Goal: Navigation & Orientation: Find specific page/section

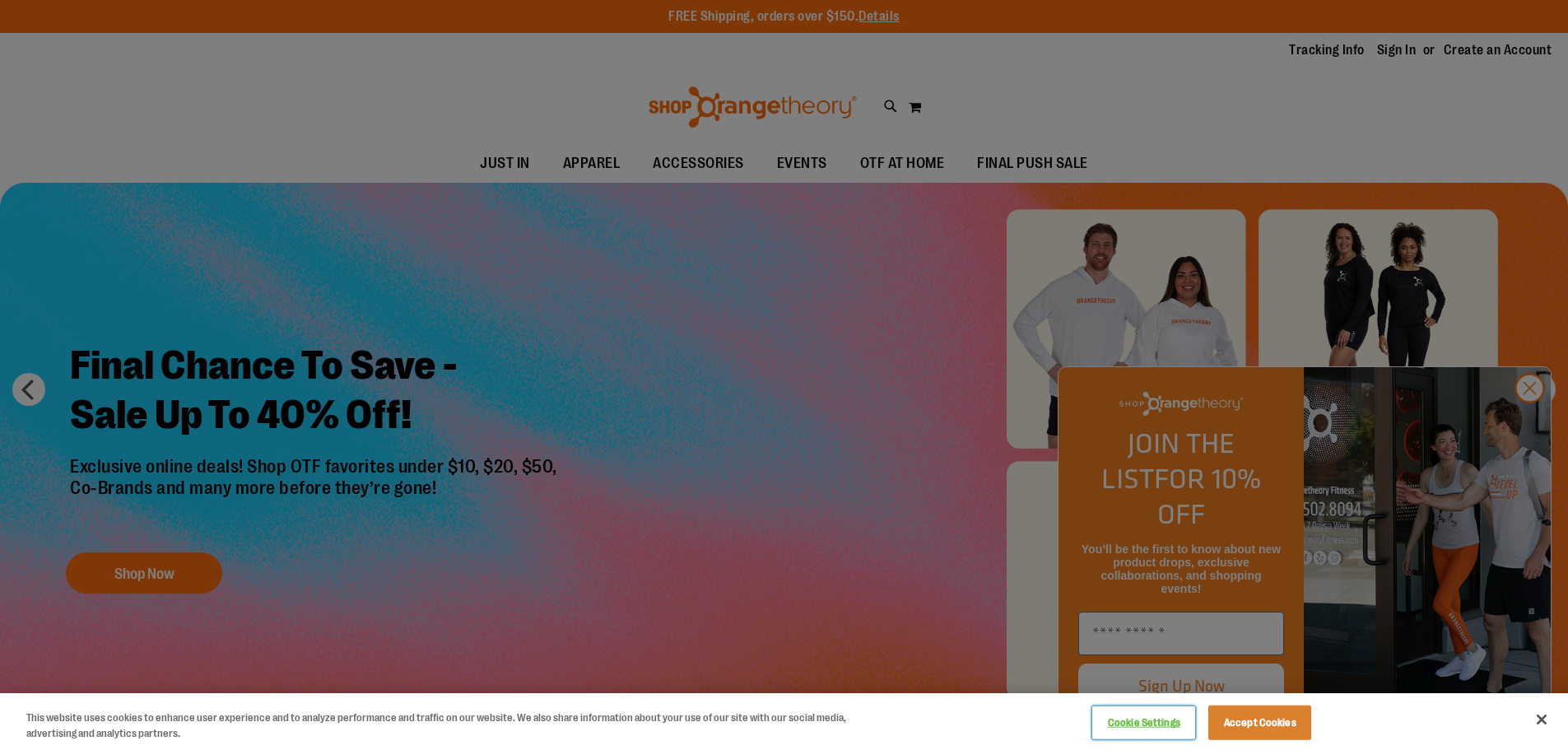
click at [1137, 721] on button "Cookie Settings" at bounding box center [1144, 723] width 103 height 33
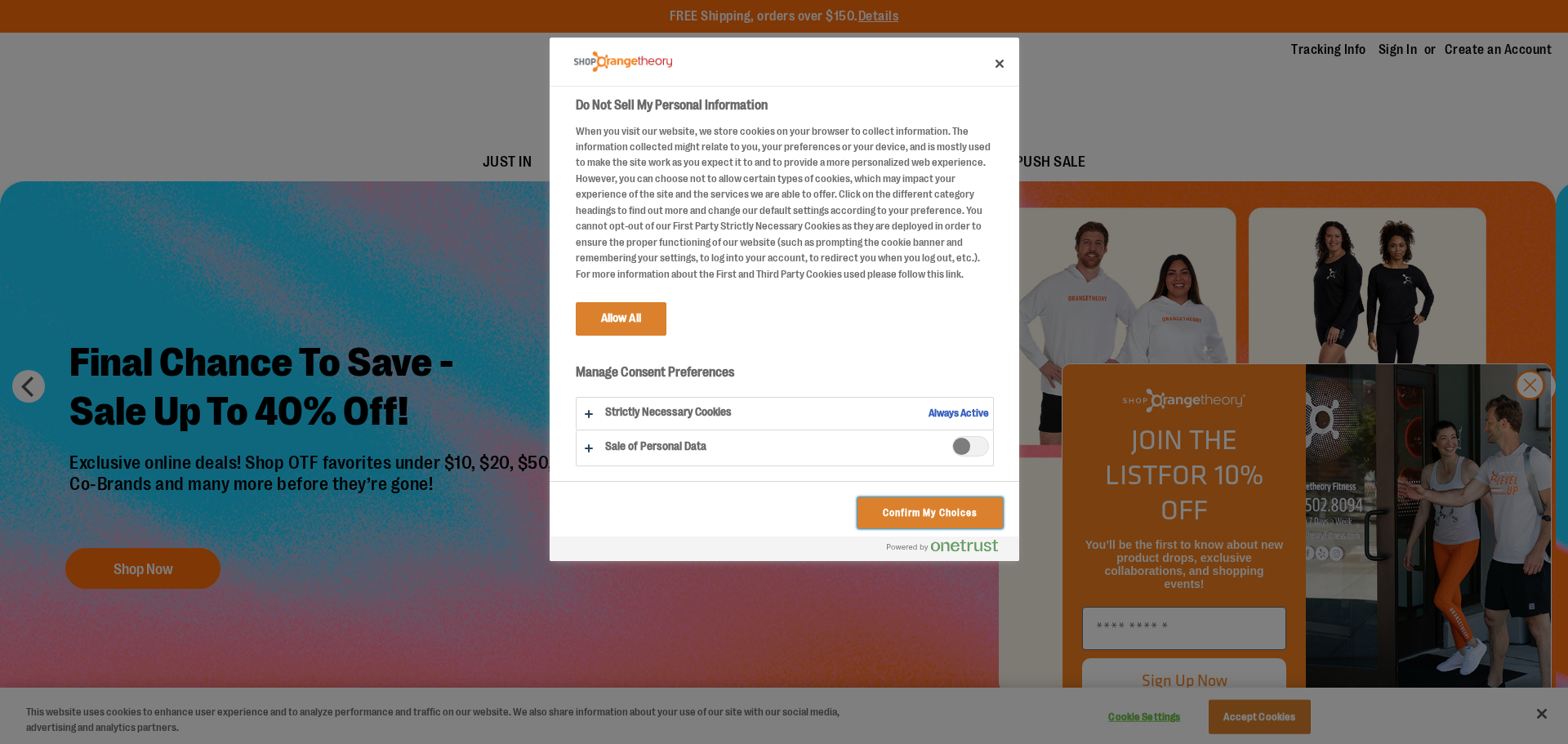
click at [943, 512] on button "Confirm My Choices" at bounding box center [930, 512] width 144 height 31
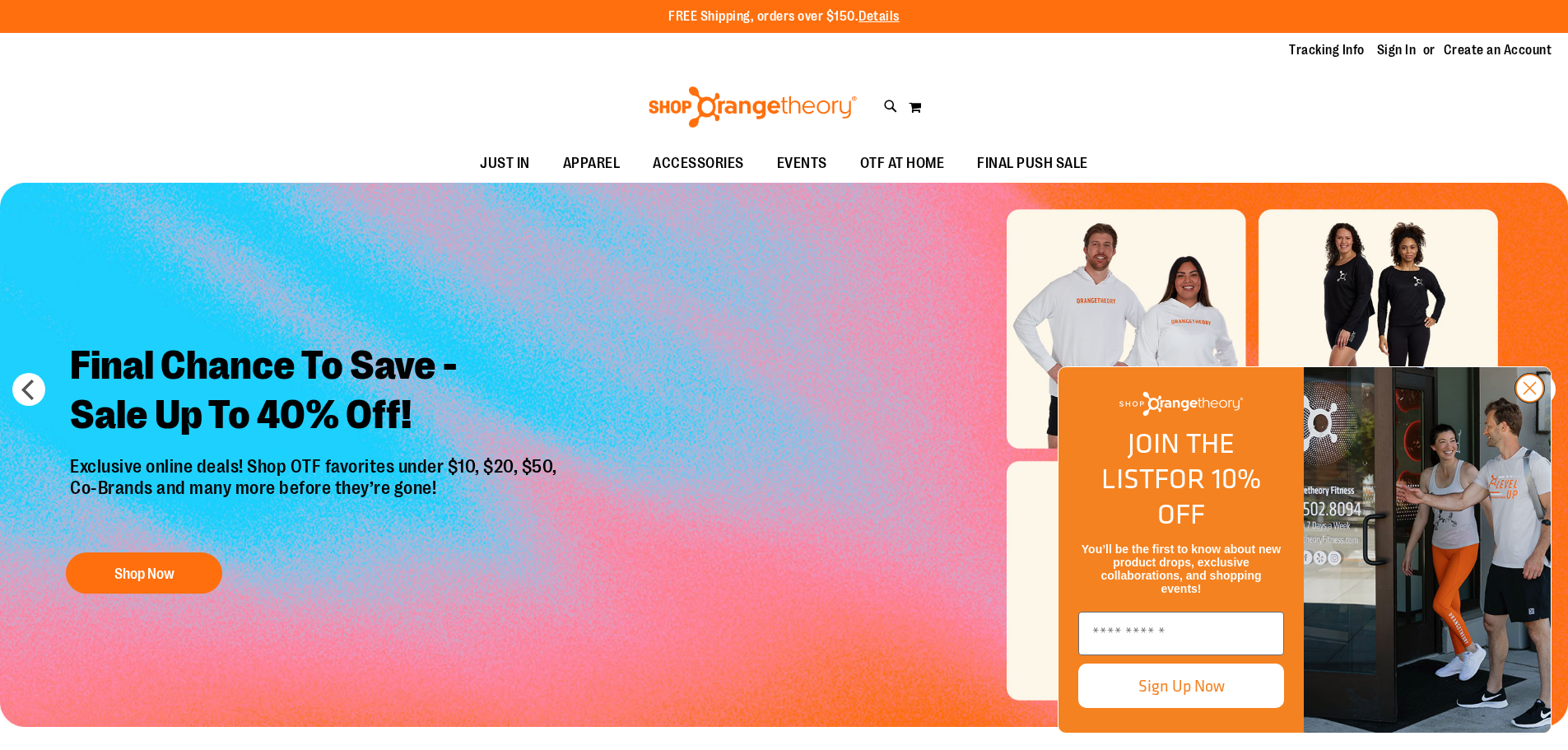
click at [1530, 402] on circle "Close dialog" at bounding box center [1530, 388] width 27 height 27
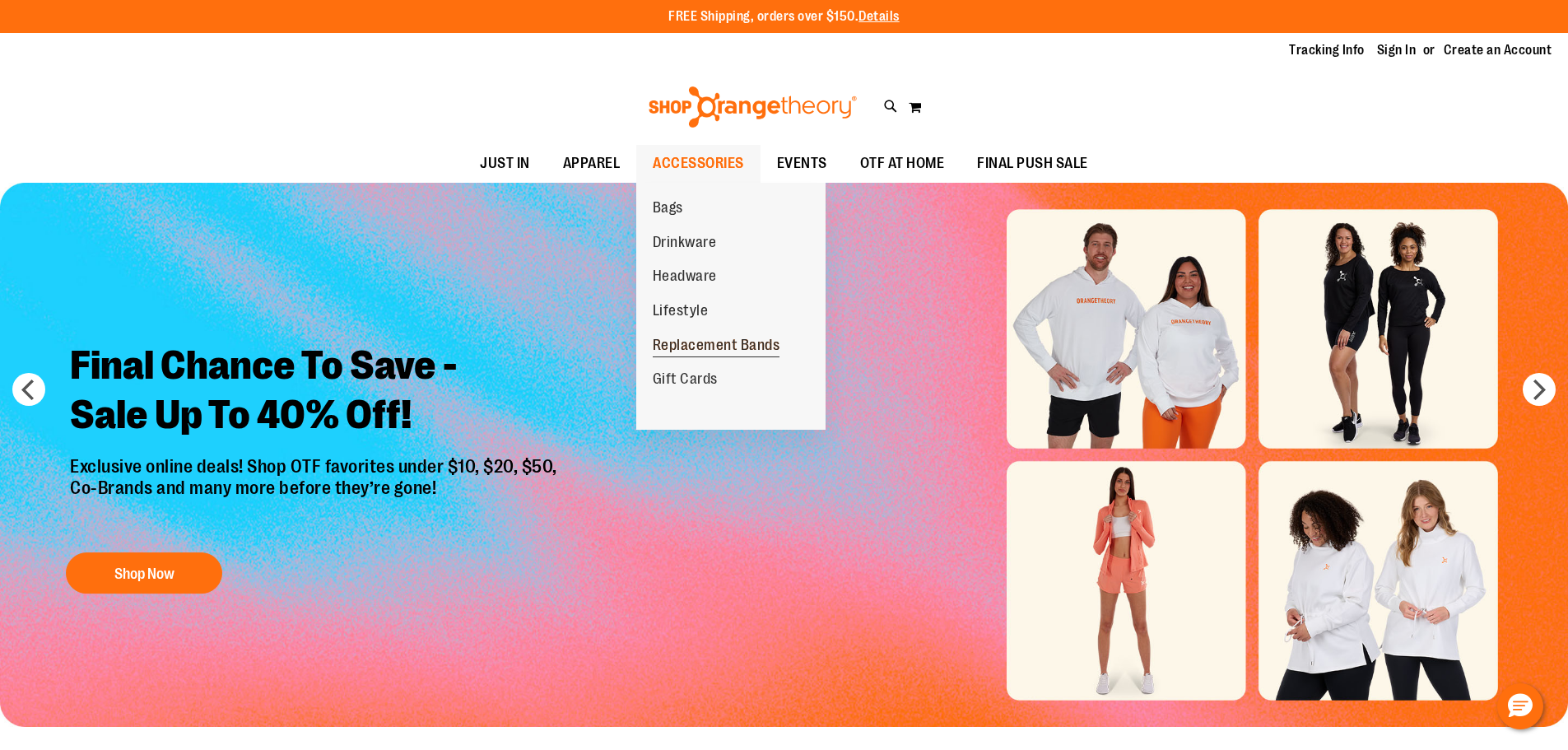
click at [702, 351] on span "Replacement Bands" at bounding box center [716, 347] width 128 height 20
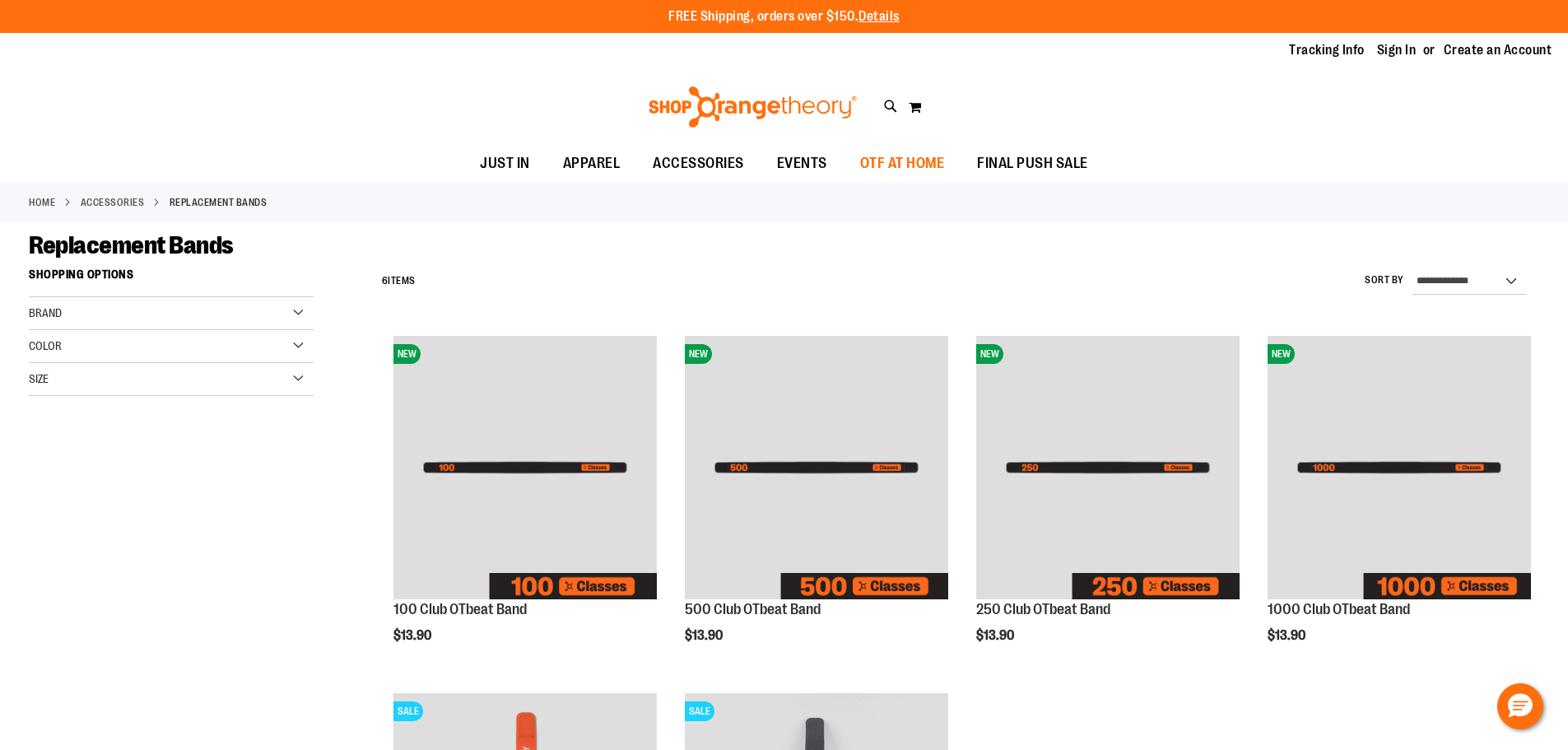
click at [899, 159] on span "OTF AT HOME" at bounding box center [903, 163] width 85 height 37
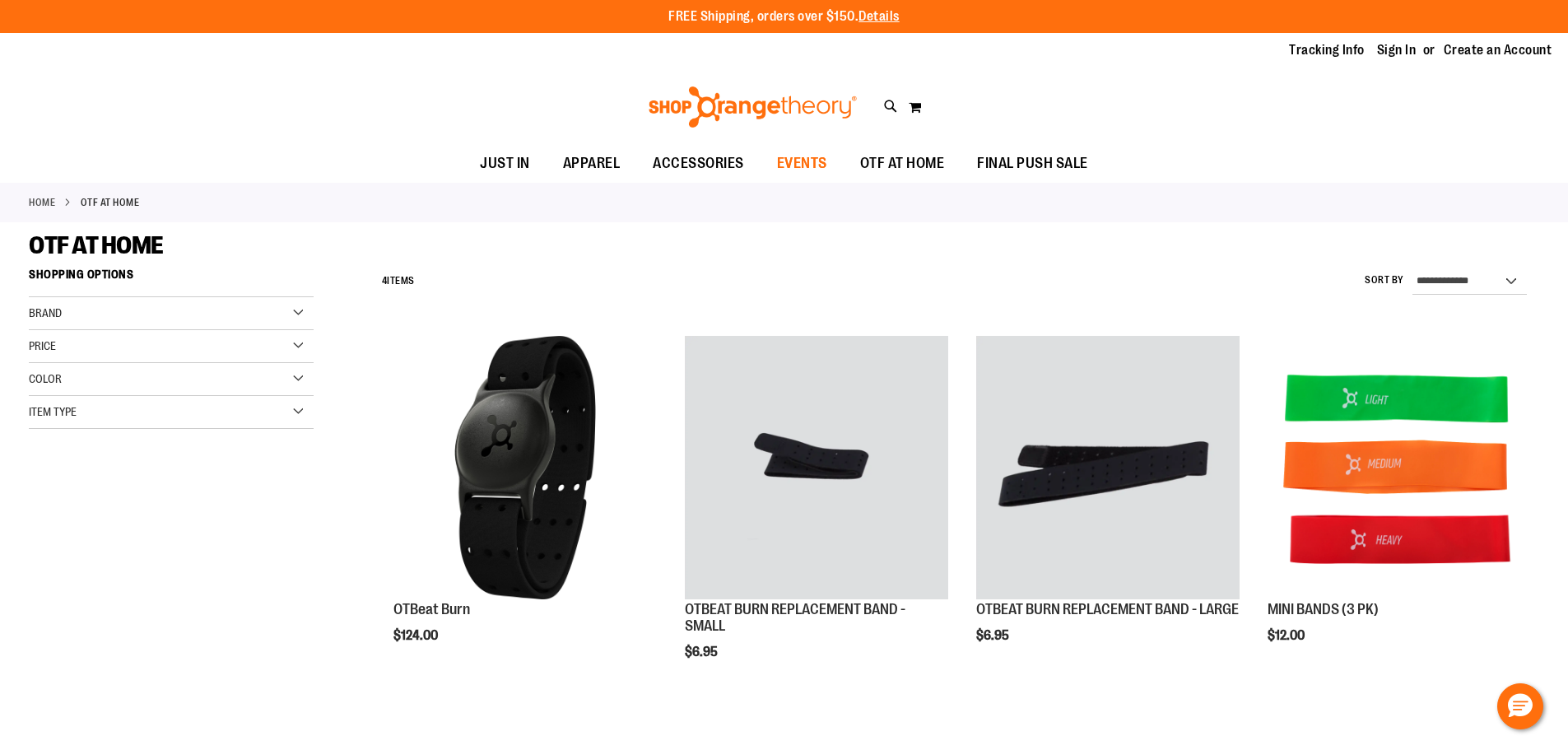
click at [795, 164] on span "EVENTS" at bounding box center [801, 163] width 50 height 37
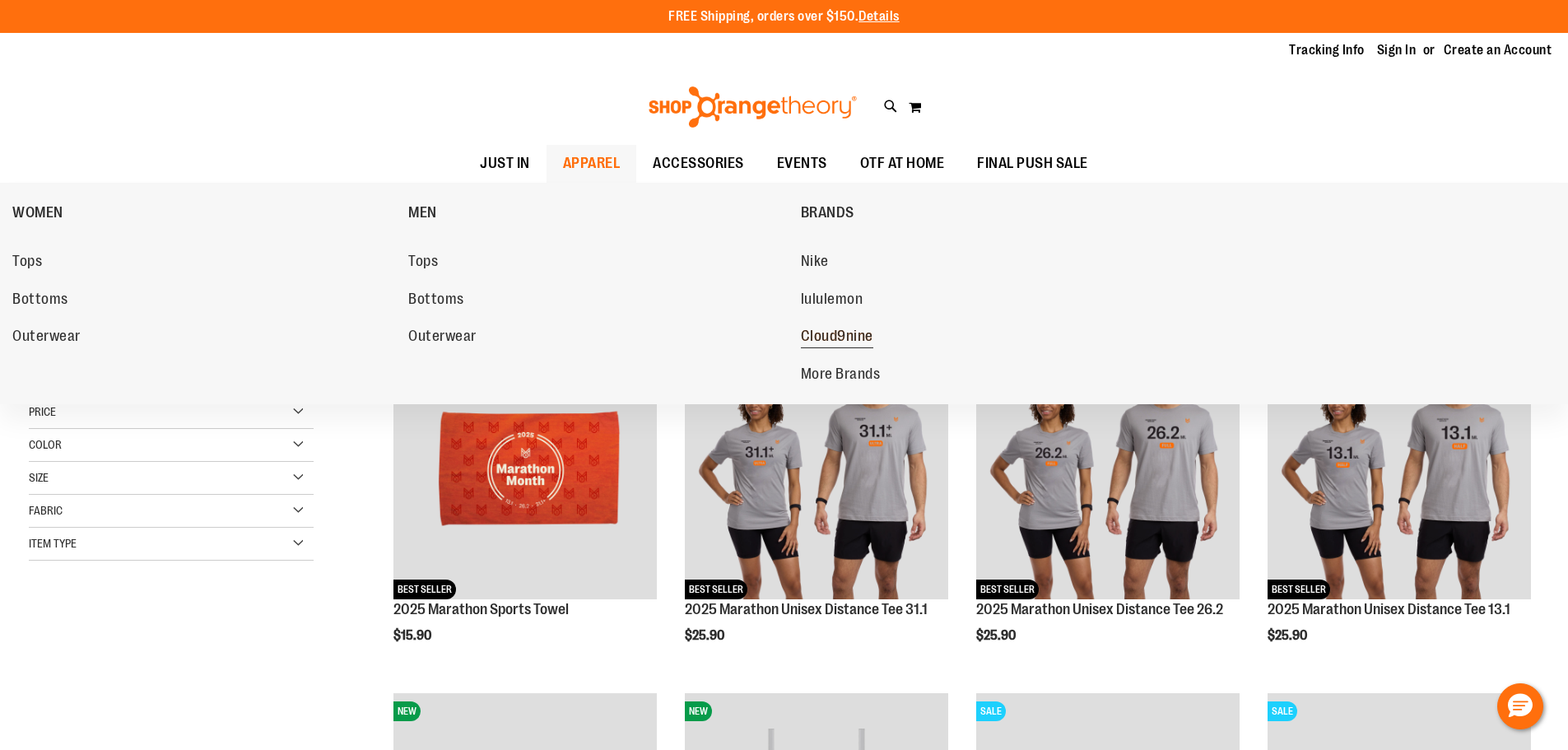
click at [824, 339] on span "Cloud9nine" at bounding box center [838, 338] width 73 height 20
